Goal: Subscribe to service/newsletter

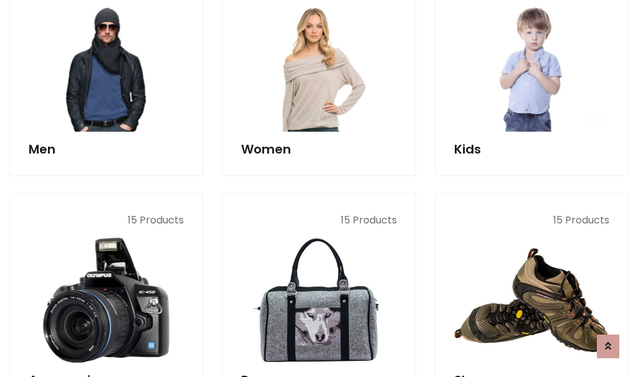
scroll to position [904, 0]
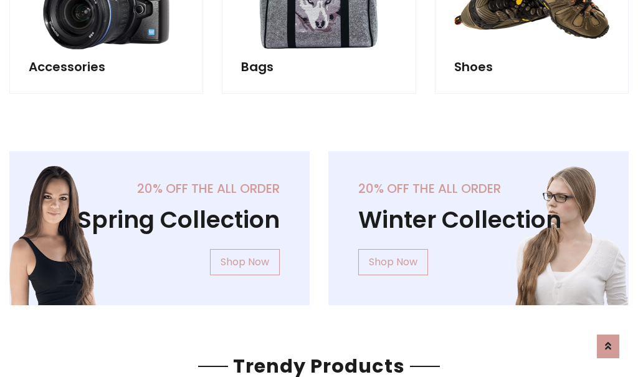
click at [319, 223] on div "20% off the all order Winter Collection Shop Now" at bounding box center [478, 238] width 319 height 174
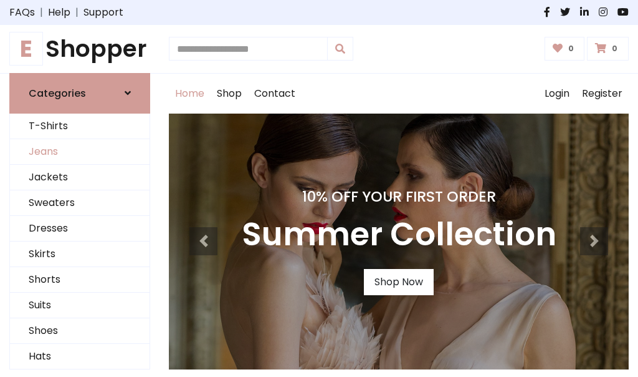
click at [80, 151] on link "Jeans" at bounding box center [80, 152] width 140 height 26
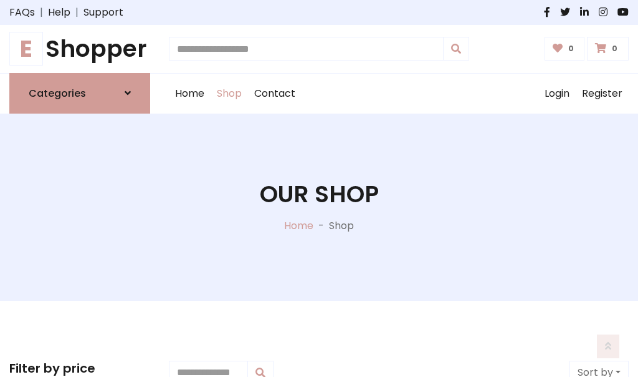
scroll to position [393, 0]
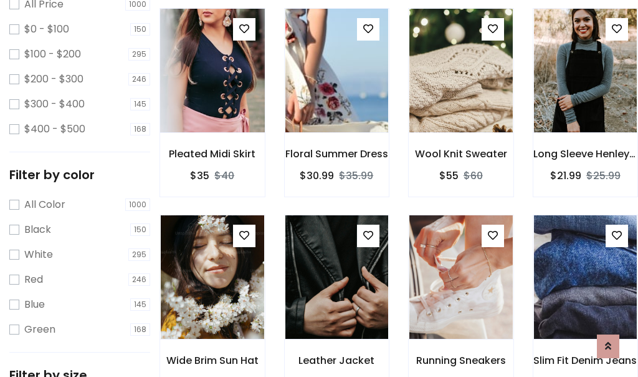
click at [212, 97] on img at bounding box center [212, 70] width 124 height 299
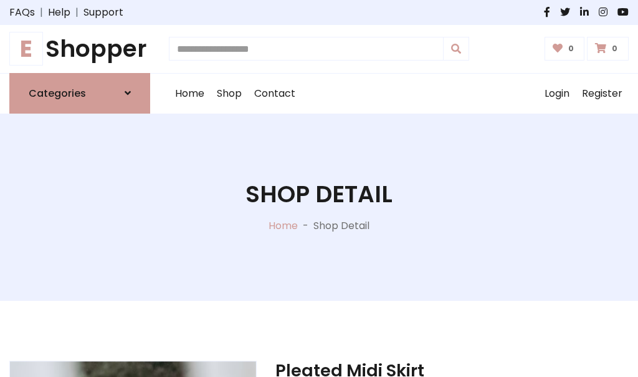
scroll to position [134, 0]
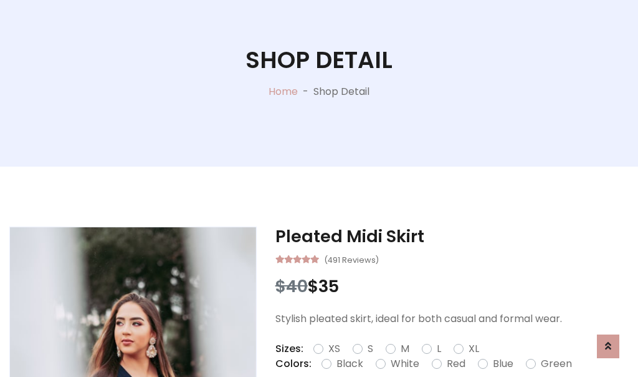
click at [454, 363] on label "Red" at bounding box center [456, 363] width 19 height 15
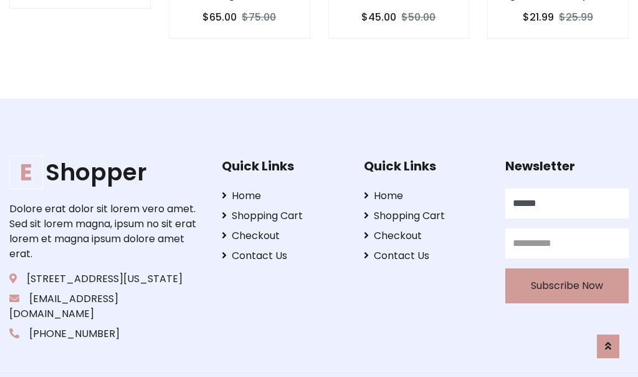
type input "******"
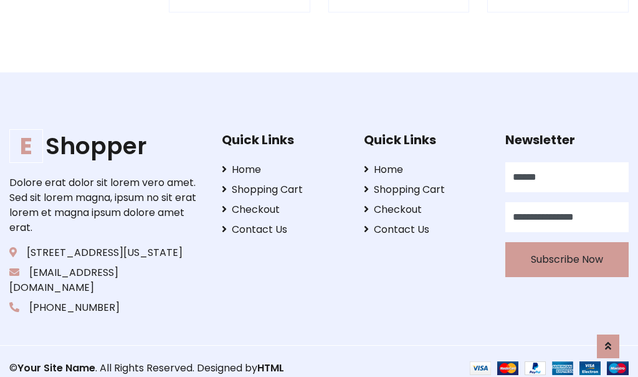
scroll to position [1226, 0]
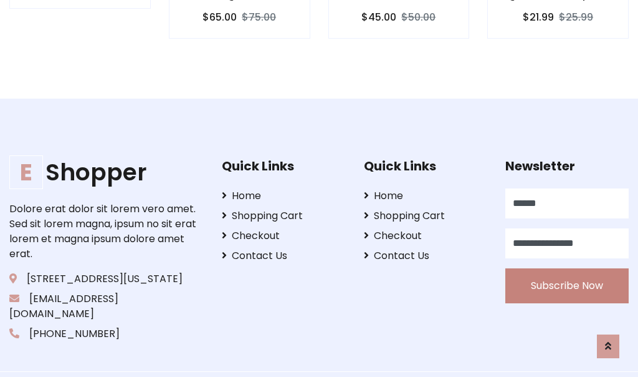
type input "**********"
click at [567, 270] on button "Subscribe Now" at bounding box center [567, 285] width 123 height 35
